Goal: Task Accomplishment & Management: Manage account settings

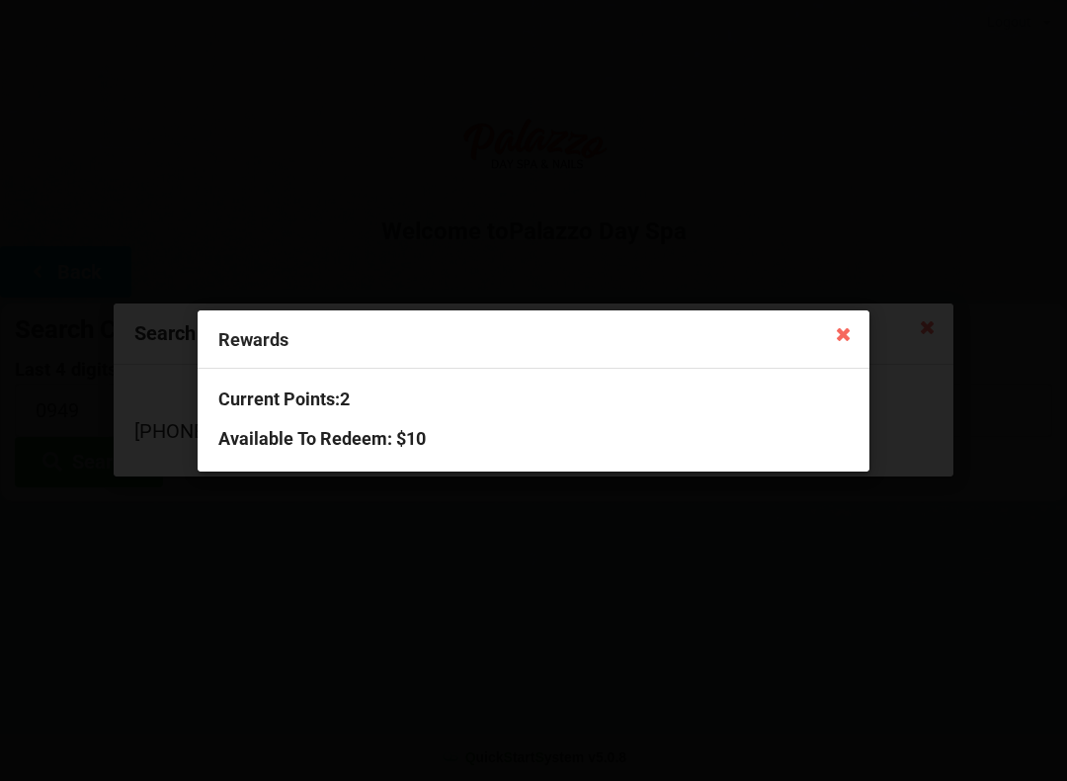
click at [869, 338] on div "Rewards Current Points: 2 Available To Redeem : $10" at bounding box center [533, 390] width 1067 height 781
click at [838, 337] on icon at bounding box center [844, 333] width 32 height 32
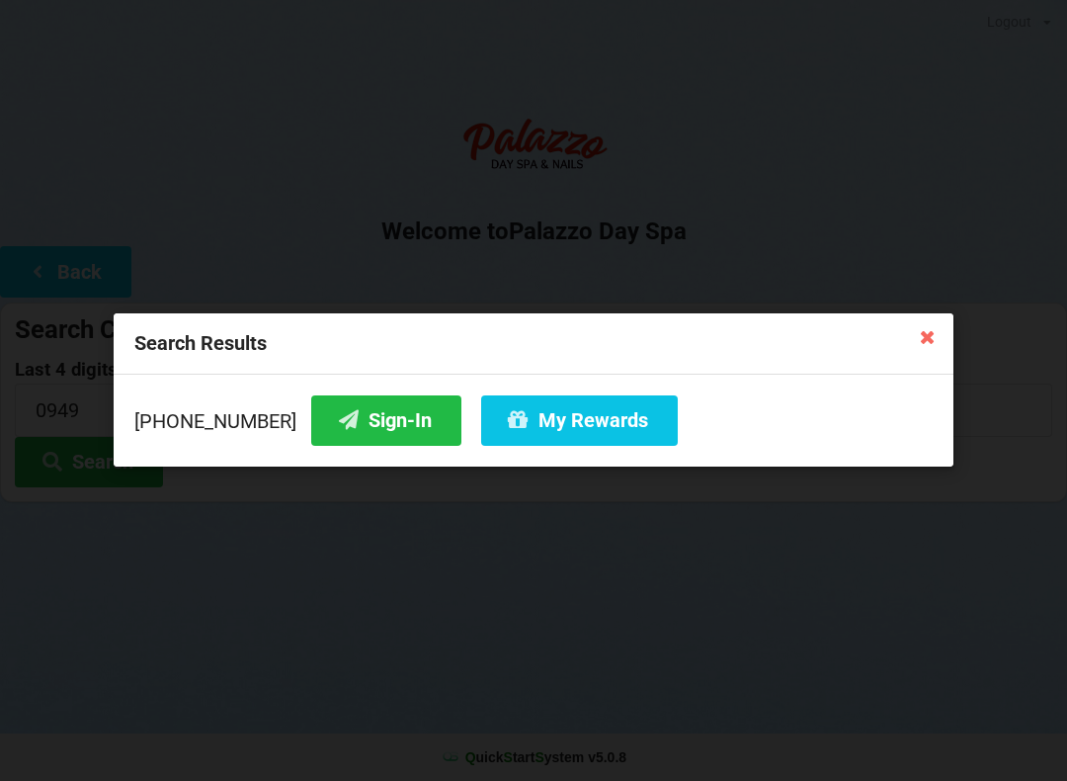
click at [912, 329] on icon at bounding box center [928, 336] width 32 height 32
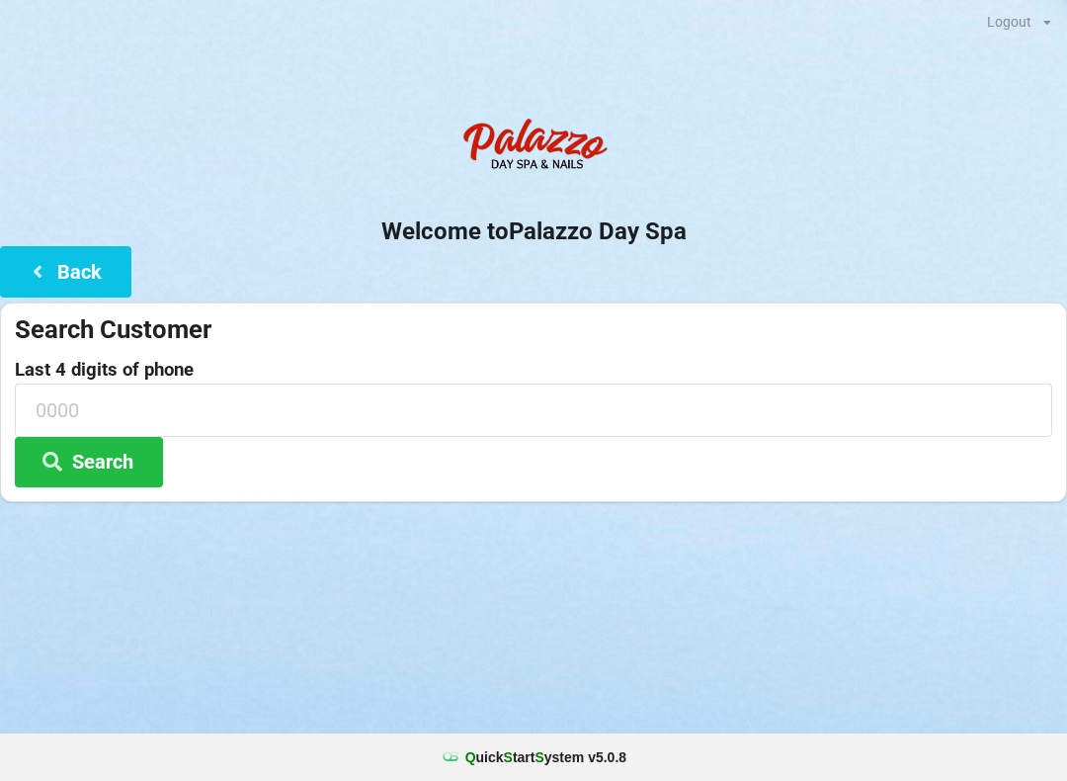
click at [30, 285] on button "Back" at bounding box center [65, 271] width 131 height 50
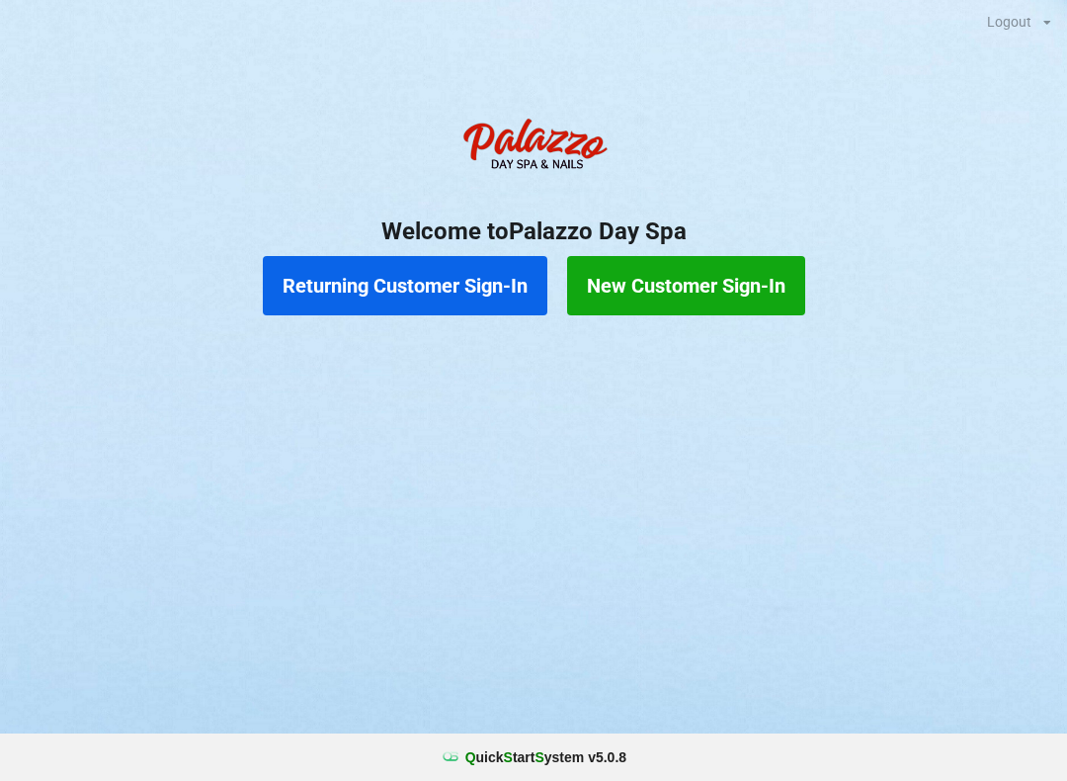
click at [407, 286] on button "Returning Customer Sign-In" at bounding box center [405, 285] width 285 height 59
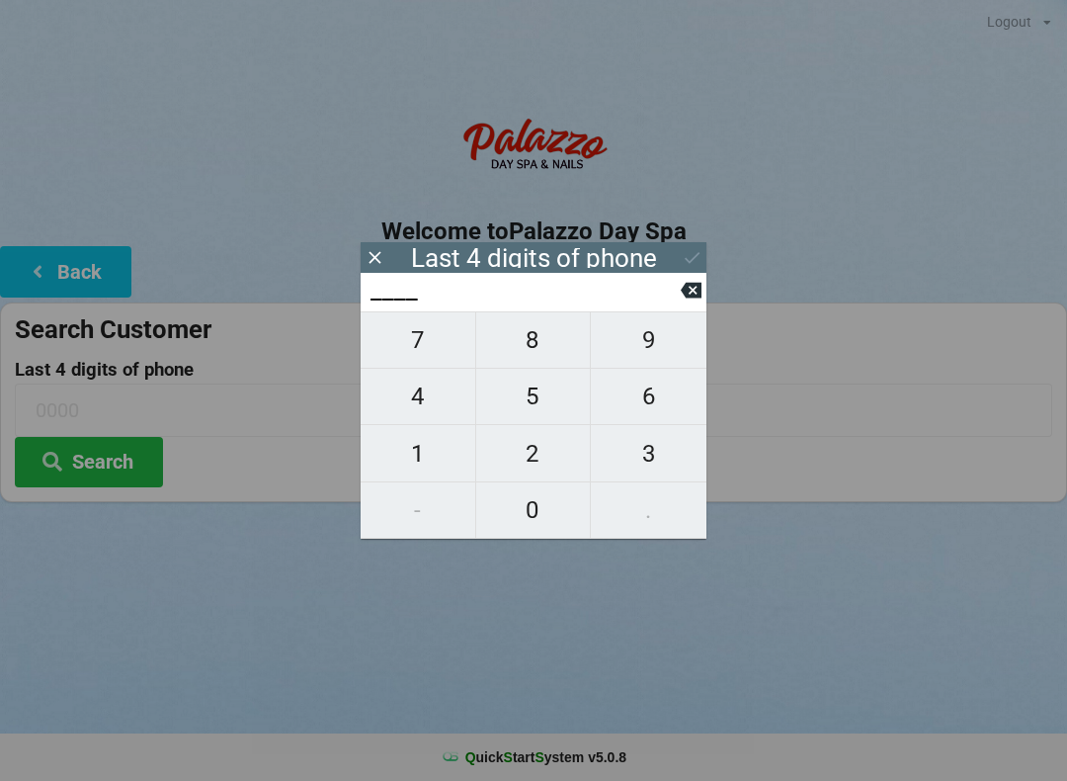
click at [535, 409] on span "5" at bounding box center [533, 395] width 115 height 41
type input "5___"
click at [642, 351] on span "9" at bounding box center [649, 339] width 116 height 41
type input "59__"
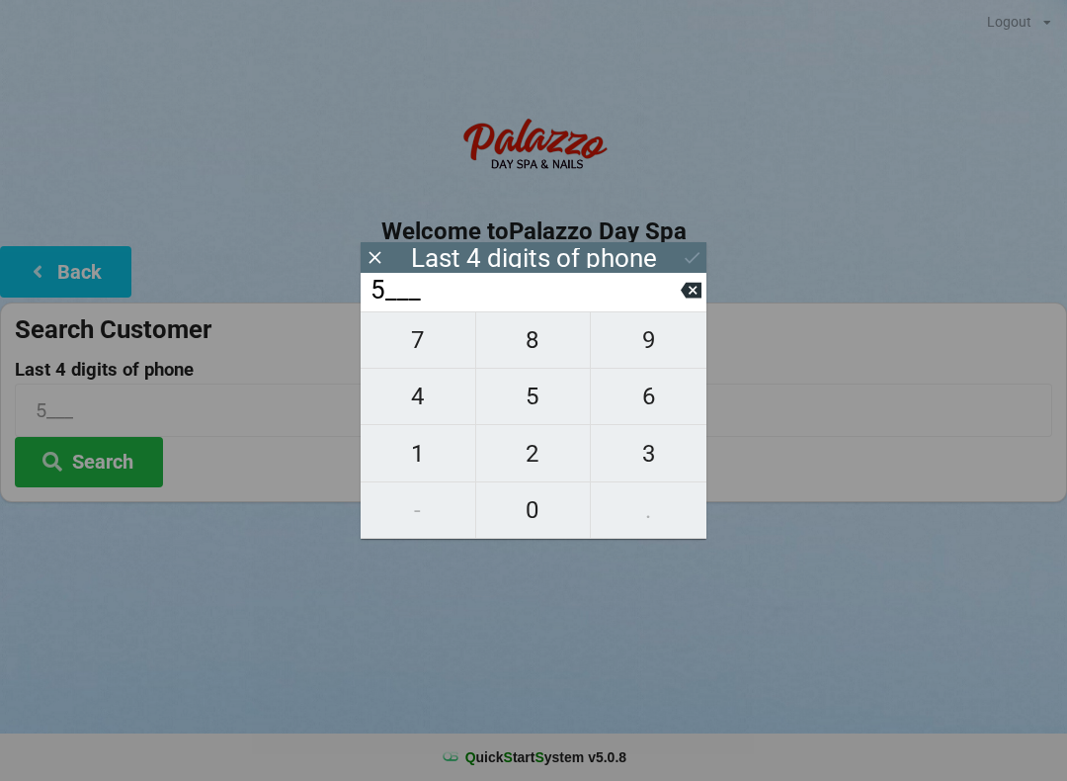
type input "59__"
click at [525, 355] on span "8" at bounding box center [533, 339] width 115 height 41
type input "598_"
click at [533, 400] on span "5" at bounding box center [533, 395] width 115 height 41
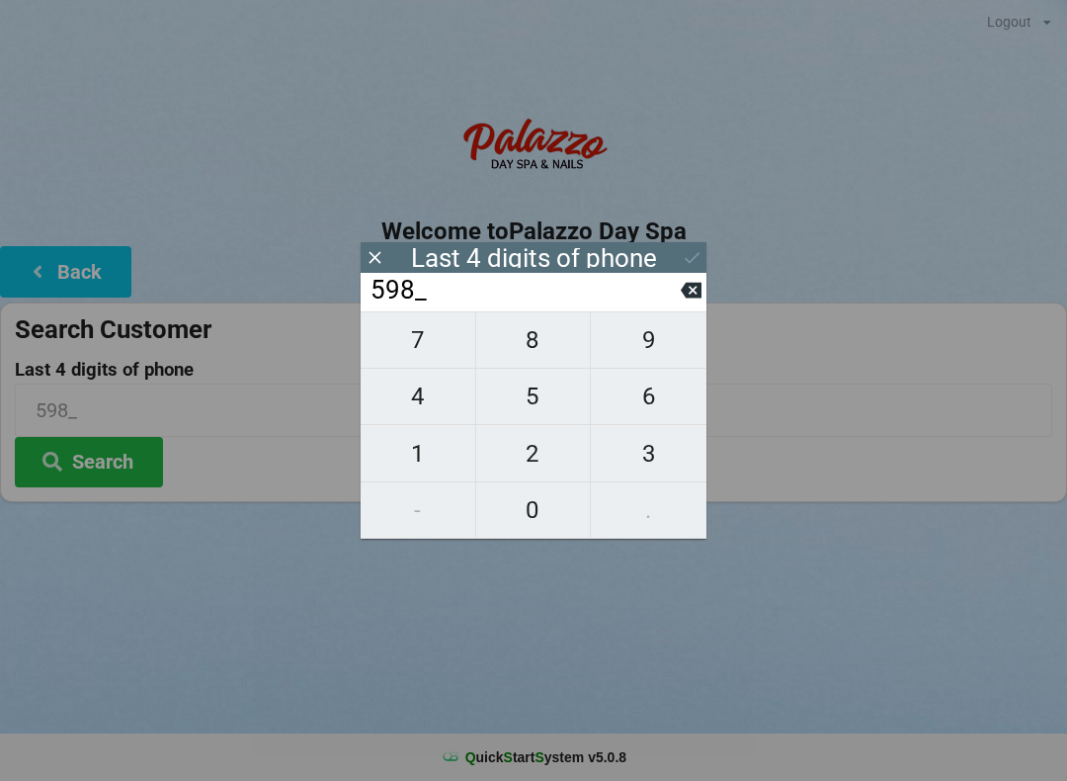
type input "5985"
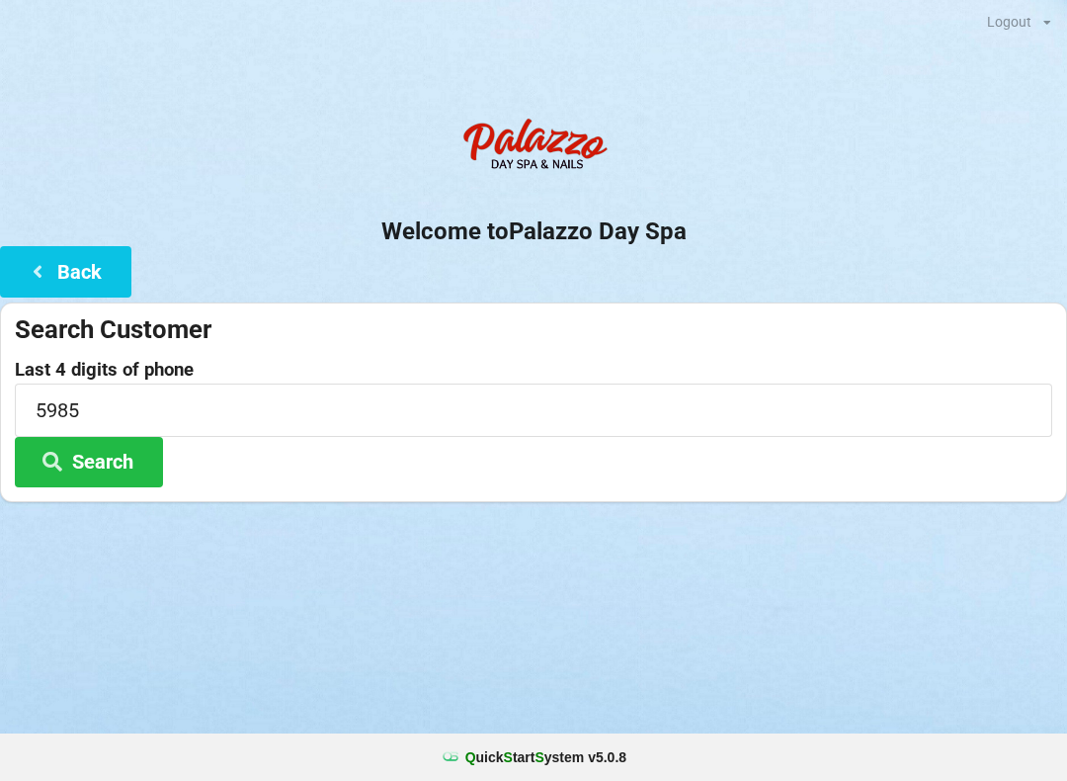
click at [105, 458] on button "Search" at bounding box center [89, 462] width 148 height 50
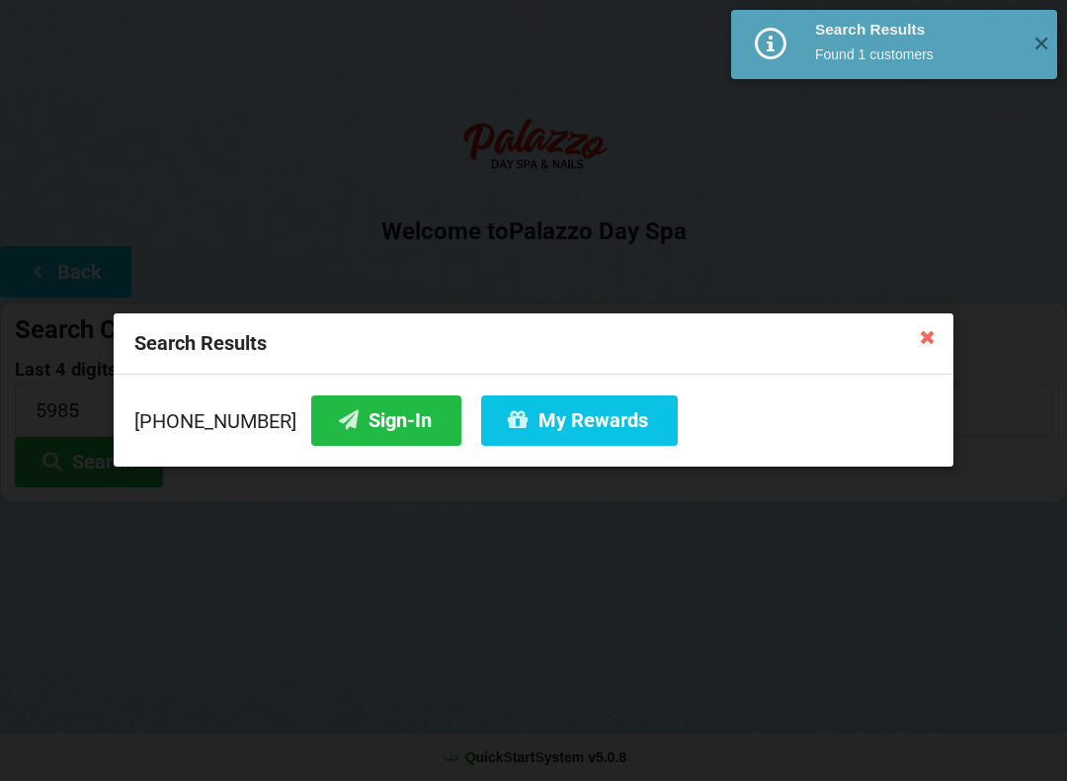
click at [539, 436] on button "My Rewards" at bounding box center [579, 420] width 197 height 50
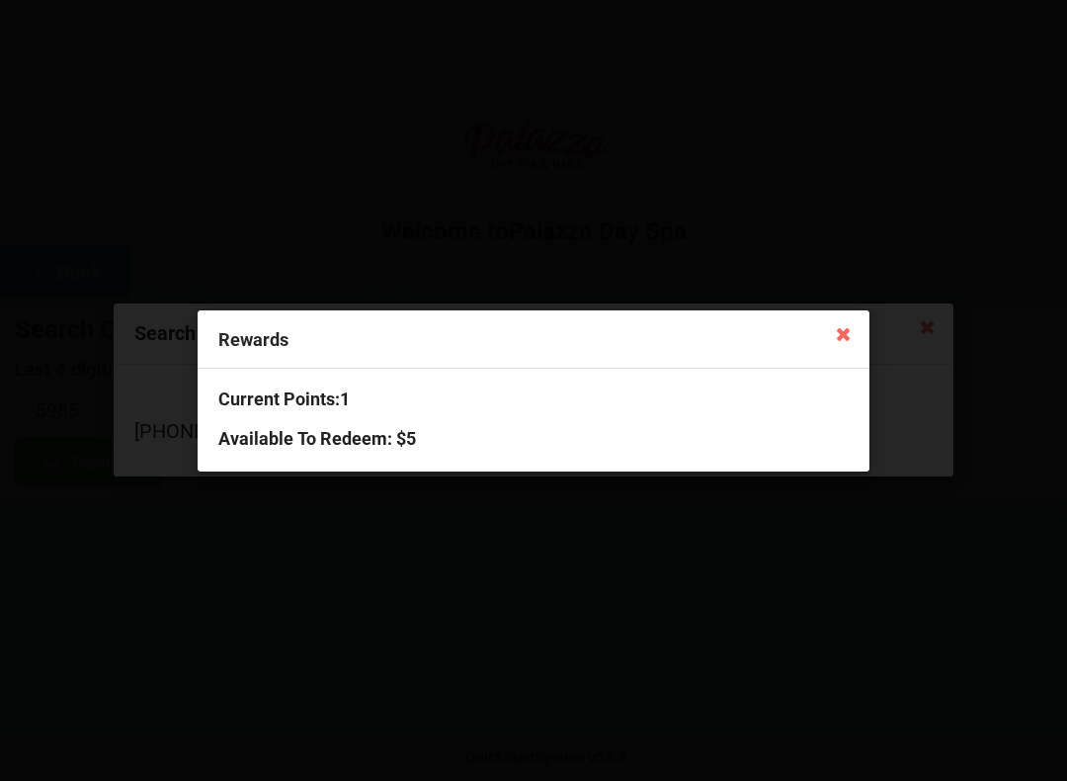
click at [843, 336] on icon at bounding box center [844, 333] width 32 height 32
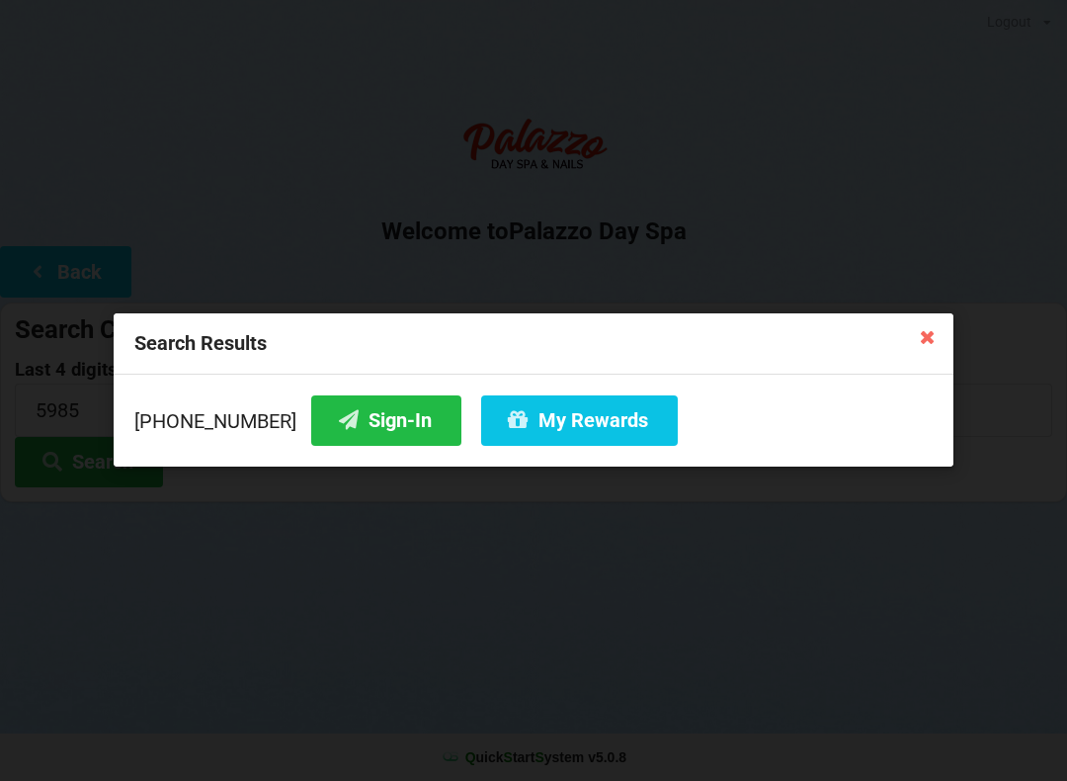
click at [354, 413] on button "Sign-In" at bounding box center [386, 420] width 150 height 50
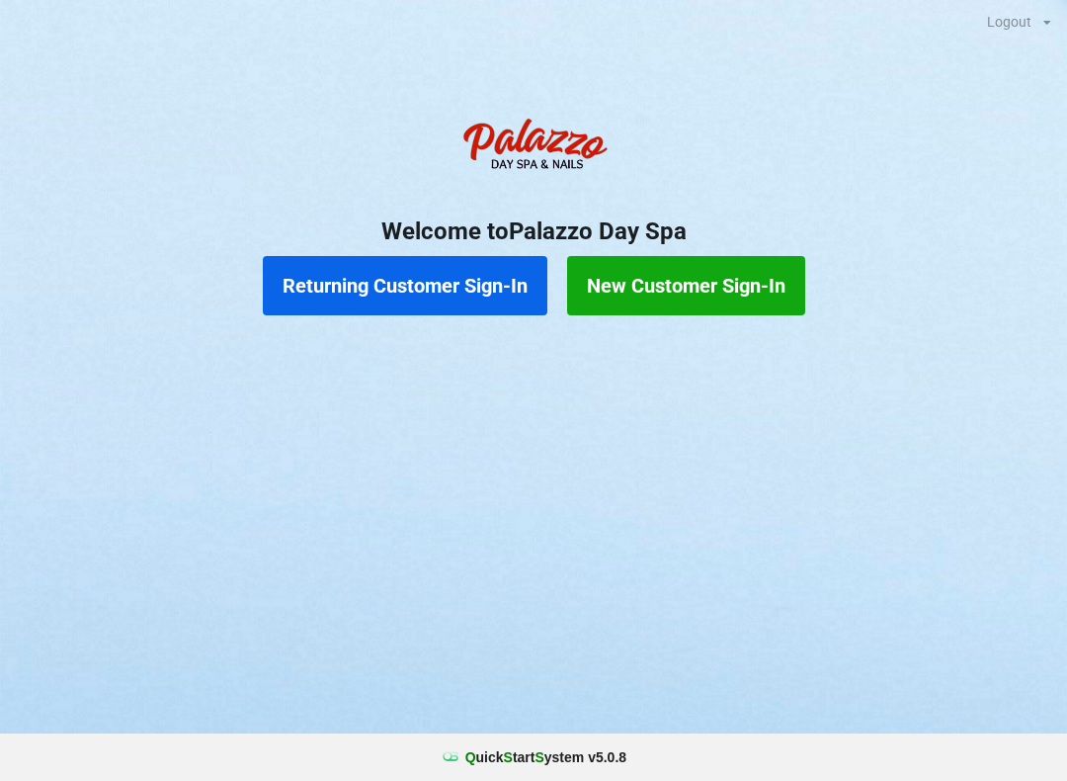
click at [487, 264] on button "Returning Customer Sign-In" at bounding box center [405, 285] width 285 height 59
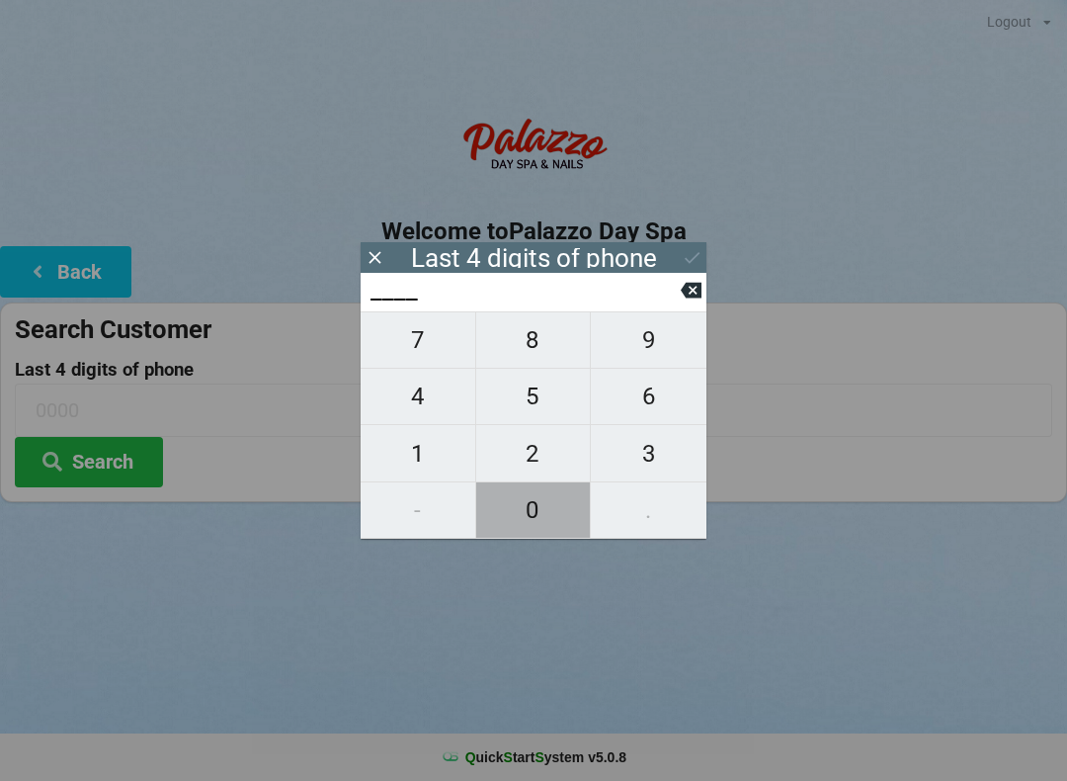
click at [535, 503] on span "0" at bounding box center [533, 509] width 115 height 41
type input "0___"
click at [535, 403] on span "5" at bounding box center [533, 395] width 115 height 41
type input "05__"
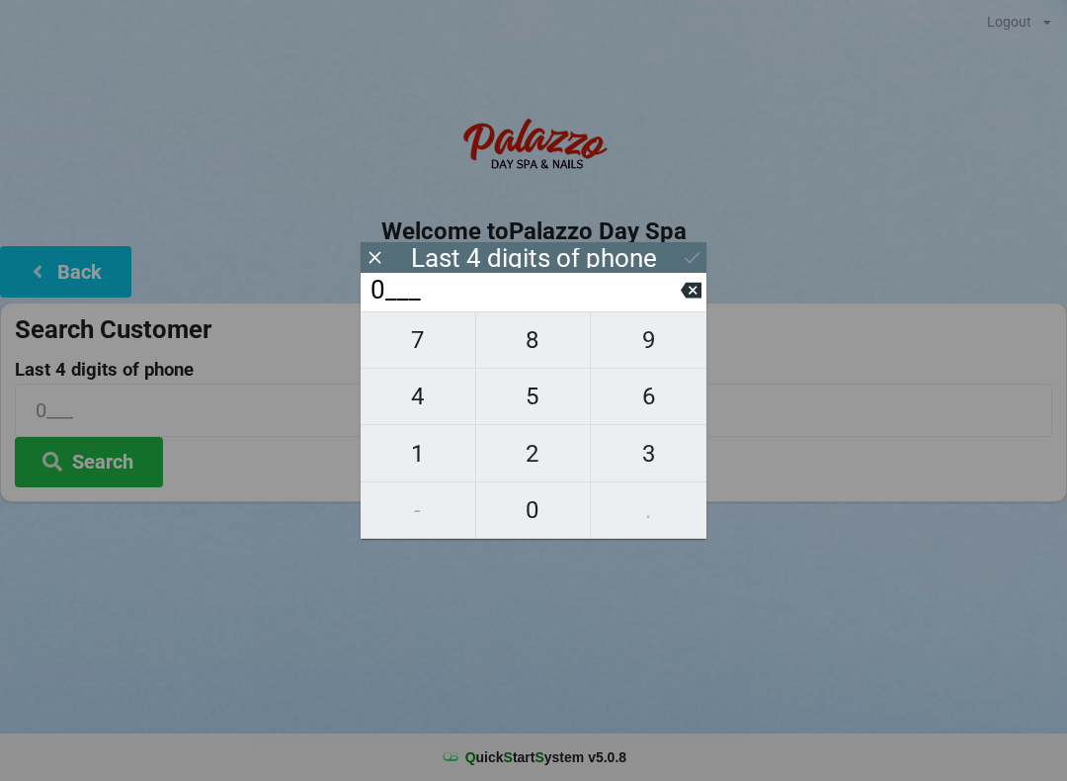
type input "05__"
click at [418, 457] on span "1" at bounding box center [418, 453] width 115 height 41
type input "051_"
click at [657, 351] on span "9" at bounding box center [649, 339] width 116 height 41
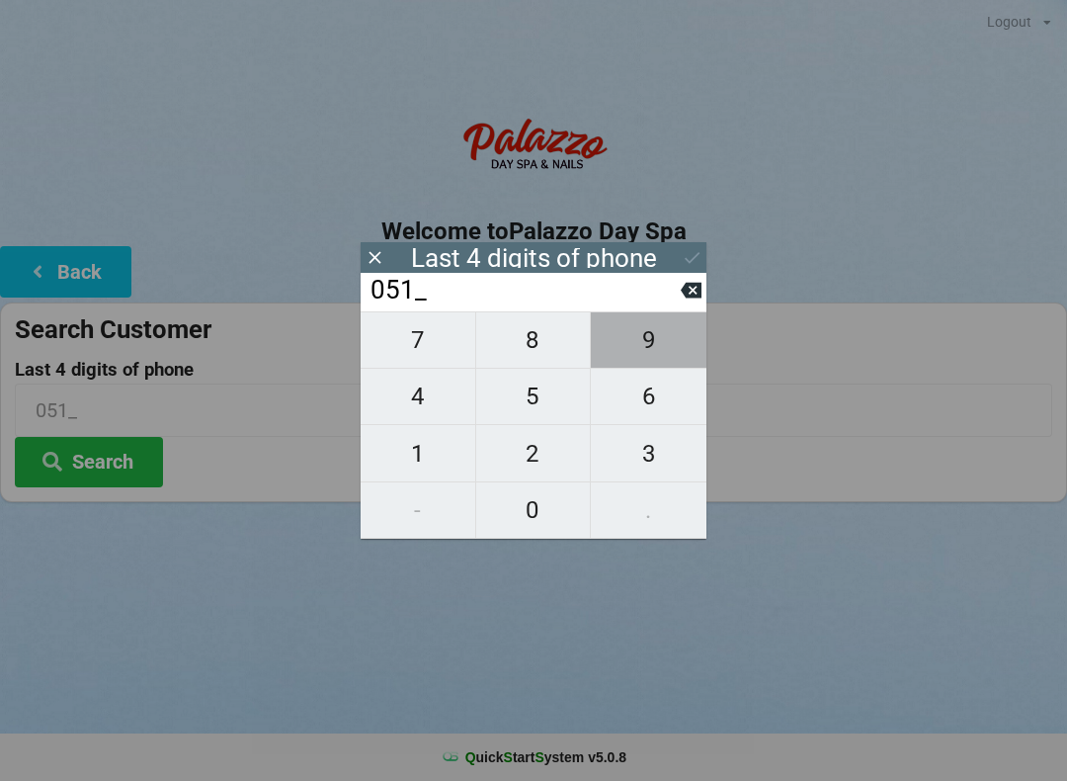
type input "0519"
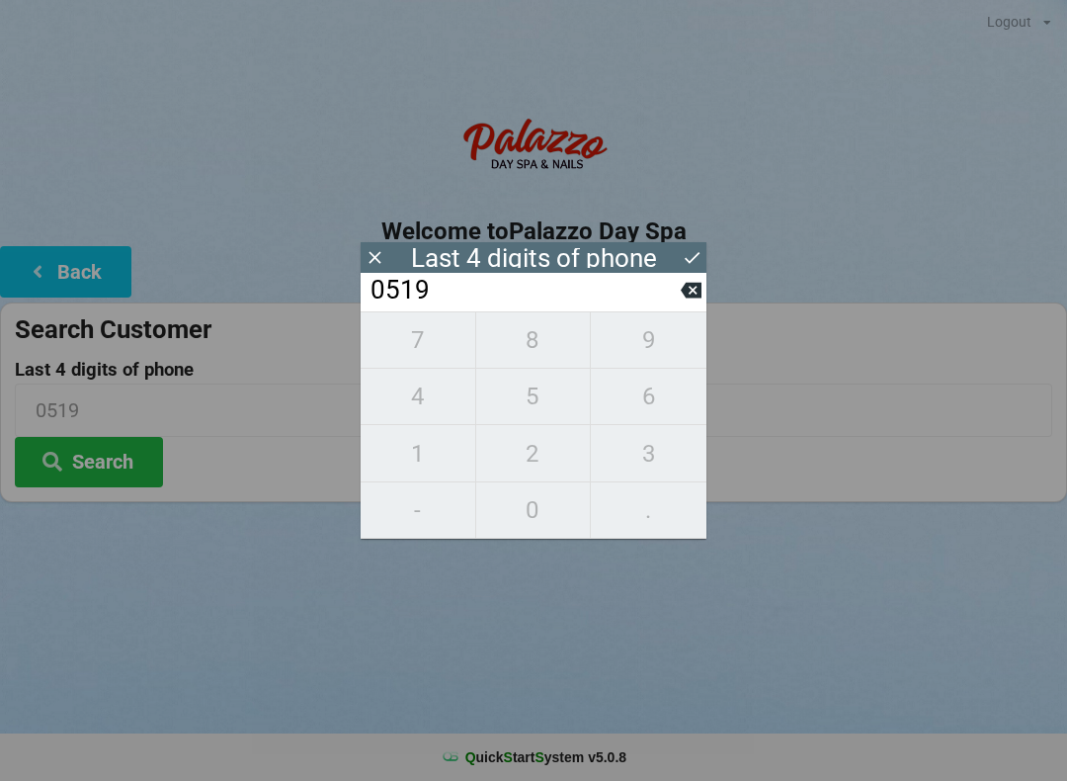
click at [97, 460] on button "Search" at bounding box center [89, 462] width 148 height 50
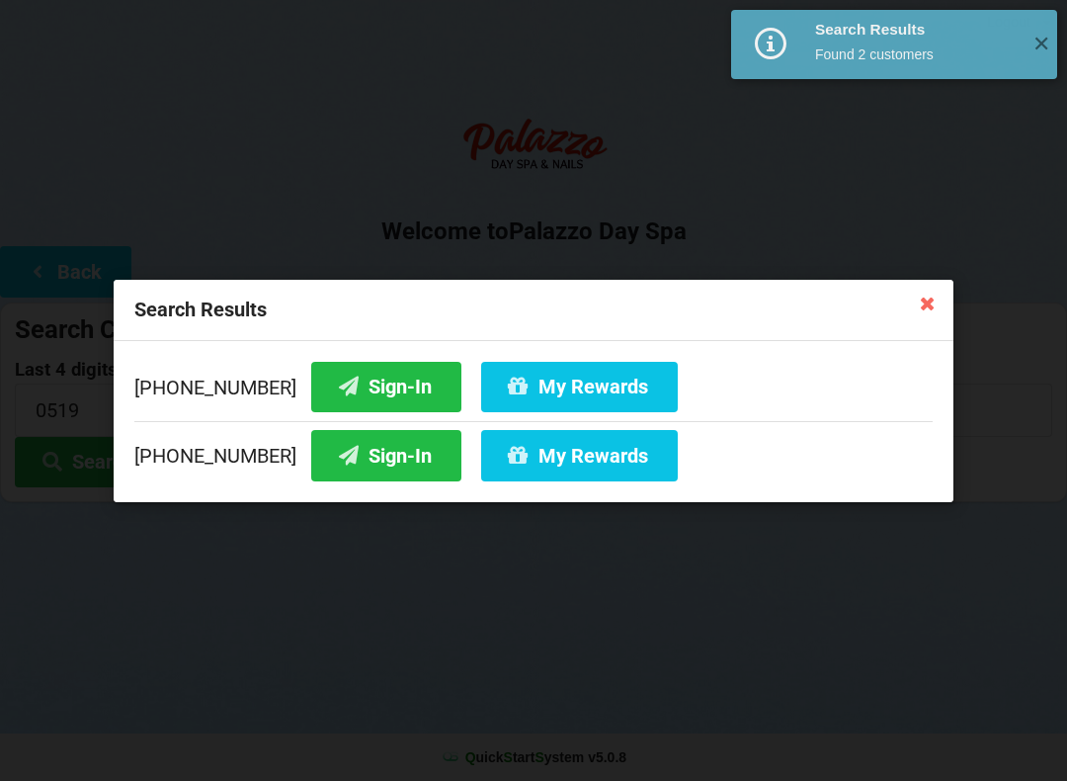
click at [366, 386] on button "Sign-In" at bounding box center [386, 386] width 150 height 50
